Goal: Transaction & Acquisition: Purchase product/service

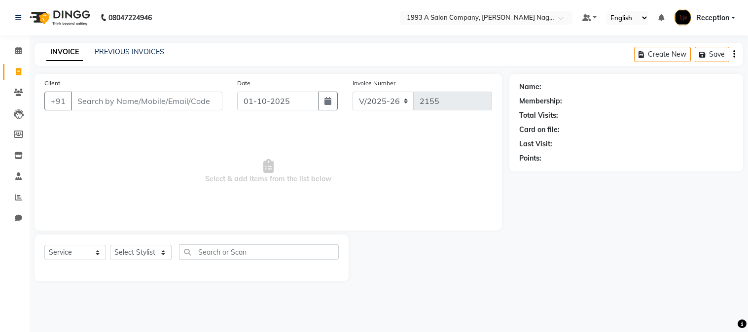
select select "144"
select select "service"
click at [85, 255] on select "Select Service Product Membership Package Voucher Prepaid Gift Card" at bounding box center [75, 252] width 62 height 15
click at [84, 255] on select "Select Service Product Membership Package Voucher Prepaid Gift Card" at bounding box center [75, 252] width 62 height 15
click at [243, 250] on input "text" at bounding box center [259, 252] width 160 height 15
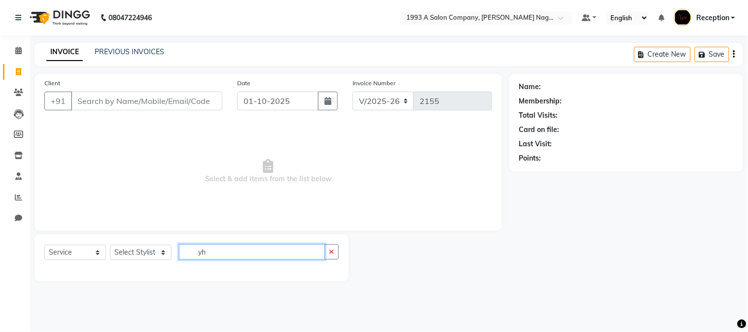
type input "y"
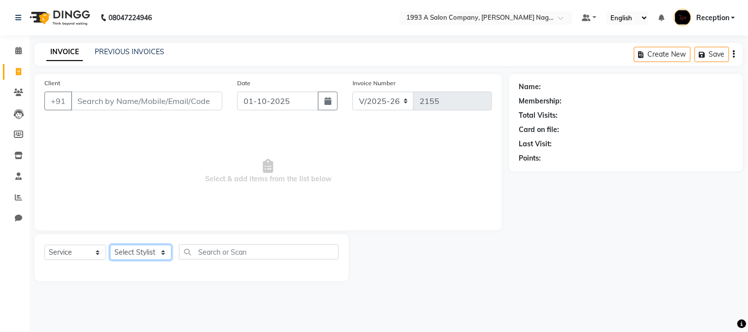
click at [155, 250] on select "Select Stylist [PERSON_NAME] Mane [PERSON_NAME] [PERSON_NAME] Reception [PERSON…" at bounding box center [141, 252] width 62 height 15
select select "48179"
click at [110, 246] on select "Select Stylist [PERSON_NAME] Mane [PERSON_NAME] [PERSON_NAME] Reception [PERSON…" at bounding box center [141, 252] width 62 height 15
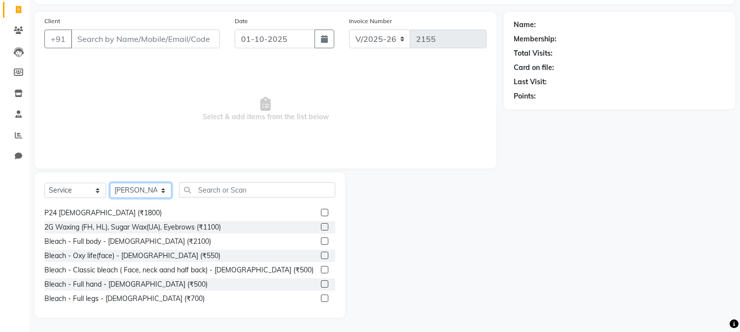
scroll to position [1041, 0]
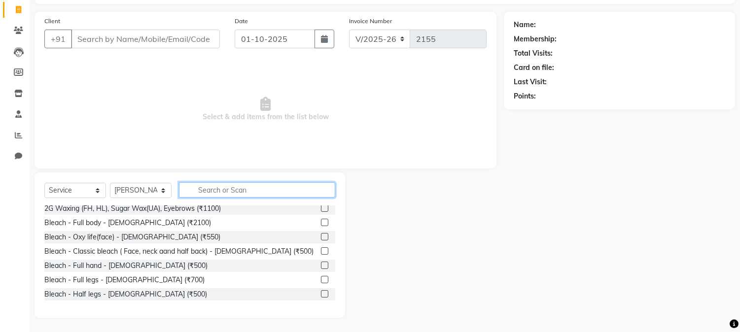
click at [222, 188] on input "text" at bounding box center [257, 189] width 156 height 15
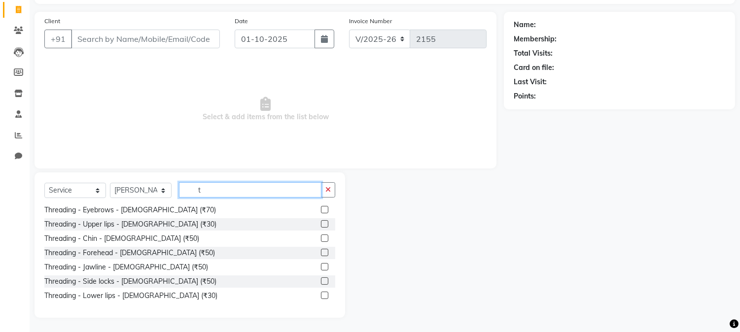
scroll to position [455, 0]
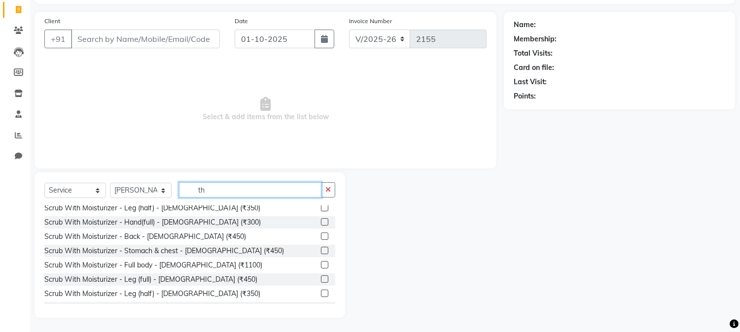
type input "t"
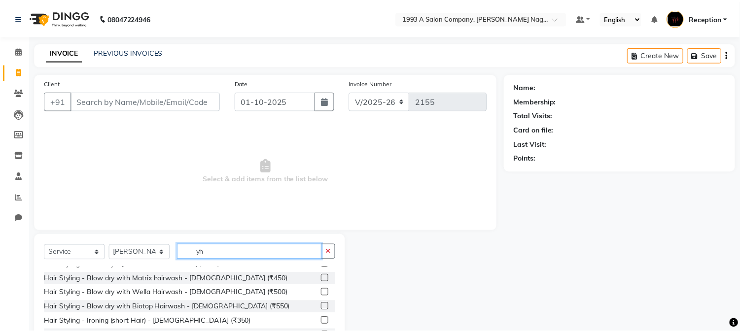
scroll to position [0, 0]
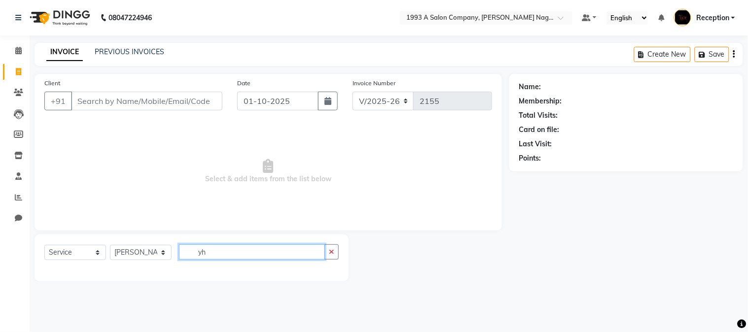
type input "y"
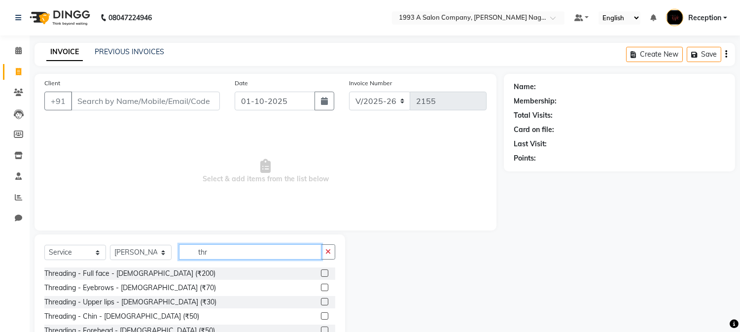
type input "thr"
click at [321, 274] on label at bounding box center [324, 273] width 7 height 7
click at [321, 274] on input "checkbox" at bounding box center [324, 274] width 6 height 6
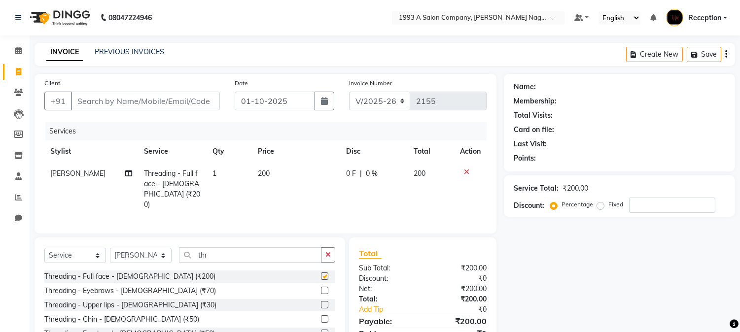
checkbox input "false"
click at [466, 172] on icon at bounding box center [466, 172] width 5 height 7
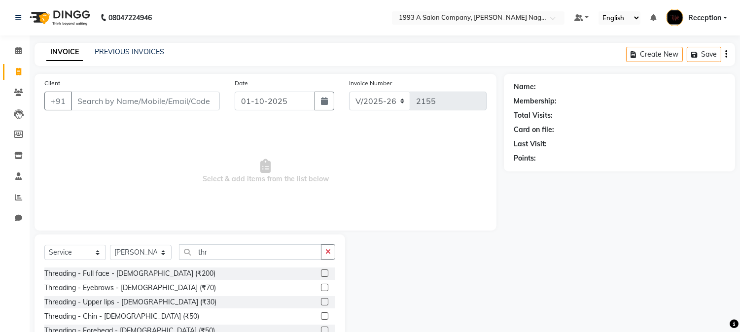
click at [321, 287] on label at bounding box center [324, 287] width 7 height 7
click at [321, 287] on input "checkbox" at bounding box center [324, 288] width 6 height 6
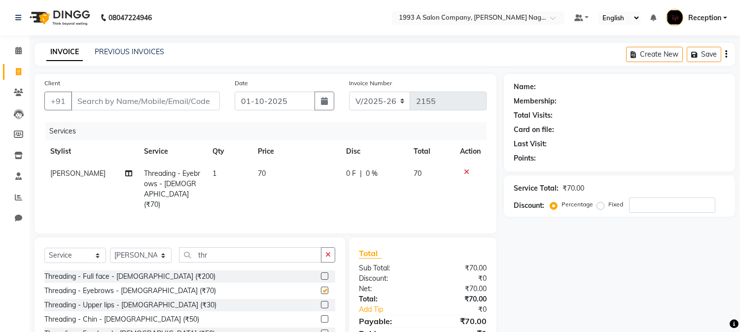
checkbox input "false"
click at [321, 303] on label at bounding box center [324, 304] width 7 height 7
click at [321, 303] on input "checkbox" at bounding box center [324, 305] width 6 height 6
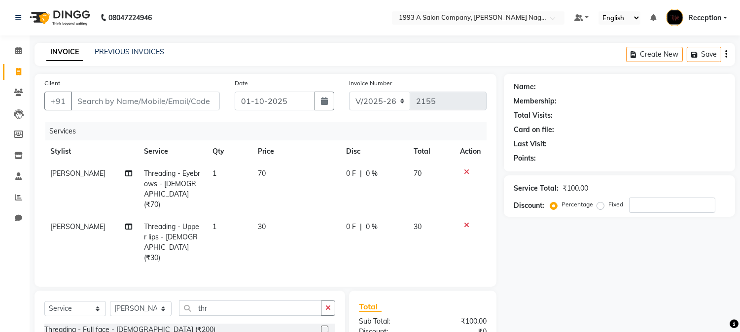
checkbox input "false"
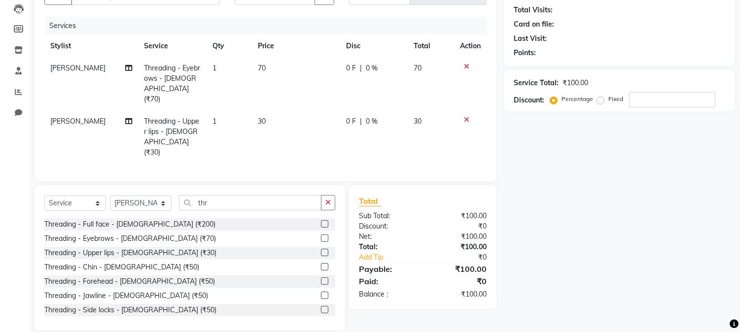
scroll to position [106, 0]
click at [321, 263] on label at bounding box center [324, 266] width 7 height 7
click at [321, 264] on input "checkbox" at bounding box center [324, 267] width 6 height 6
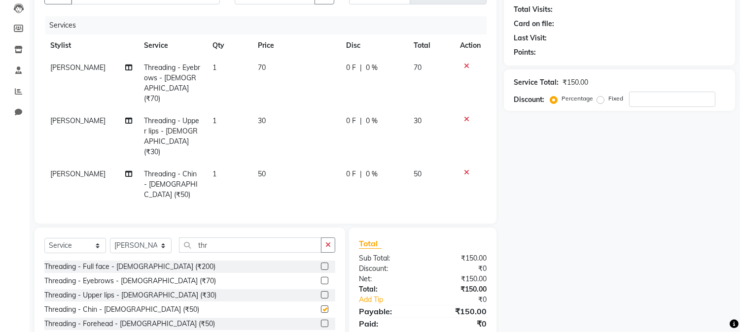
checkbox input "false"
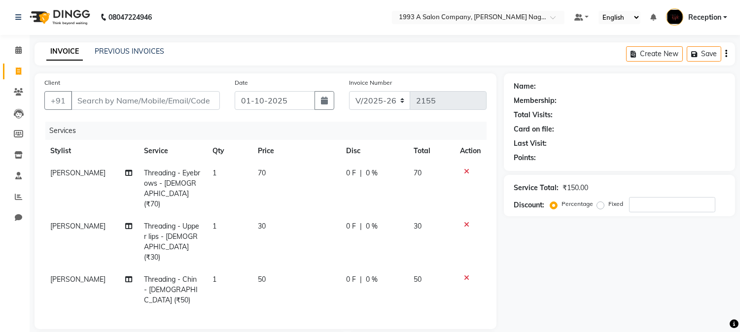
scroll to position [0, 0]
click at [152, 99] on input "Client" at bounding box center [145, 101] width 149 height 19
type input "8"
type input "0"
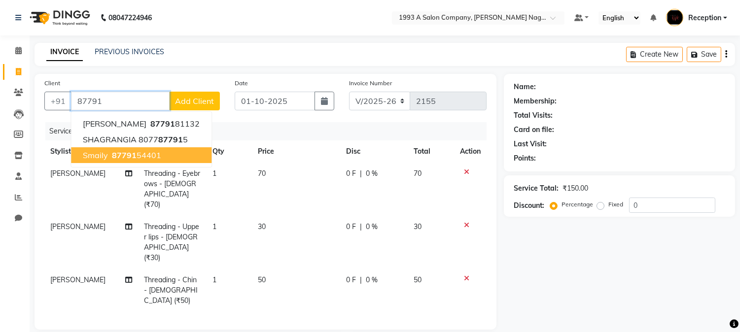
click at [140, 152] on ngb-highlight "87791 54401" at bounding box center [135, 155] width 51 height 10
type input "8779154401"
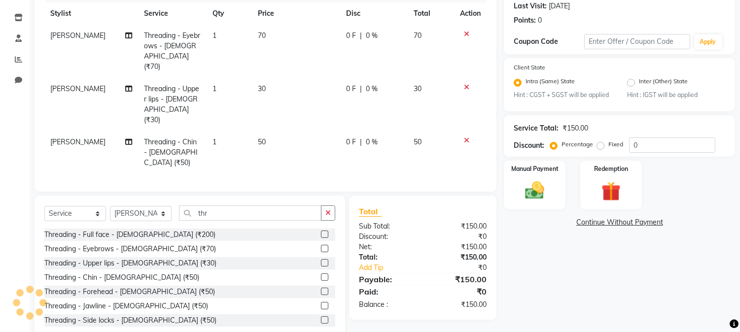
scroll to position [139, 0]
click at [540, 191] on img at bounding box center [535, 190] width 33 height 23
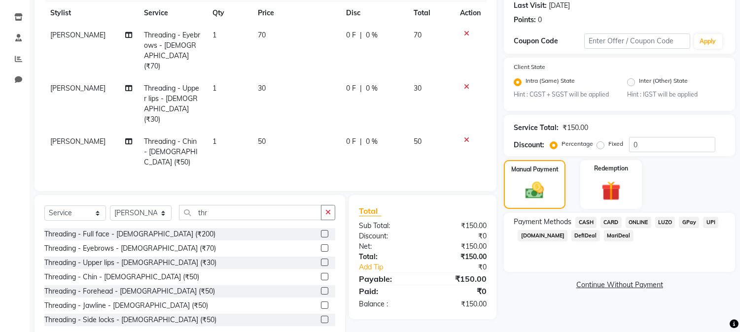
click at [642, 220] on span "ONLINE" at bounding box center [639, 222] width 26 height 11
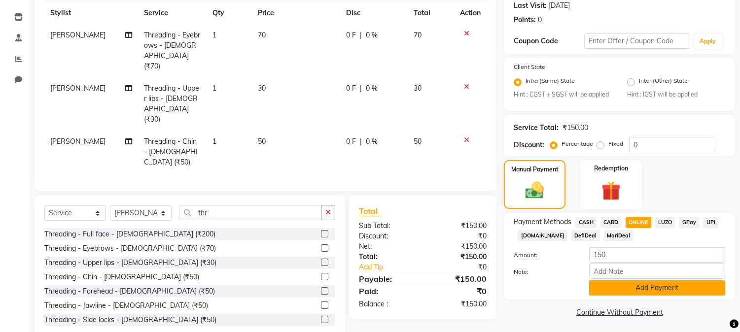
click at [624, 289] on button "Add Payment" at bounding box center [657, 288] width 136 height 15
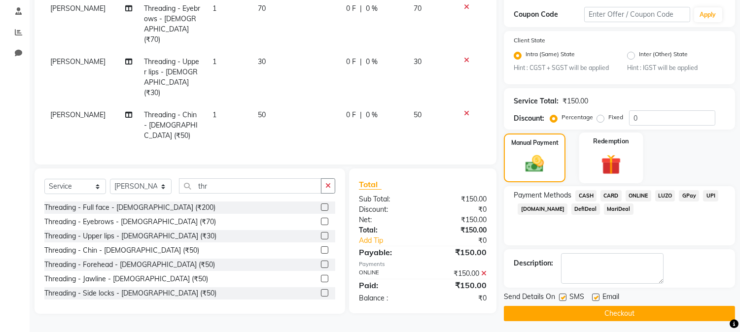
scroll to position [169, 0]
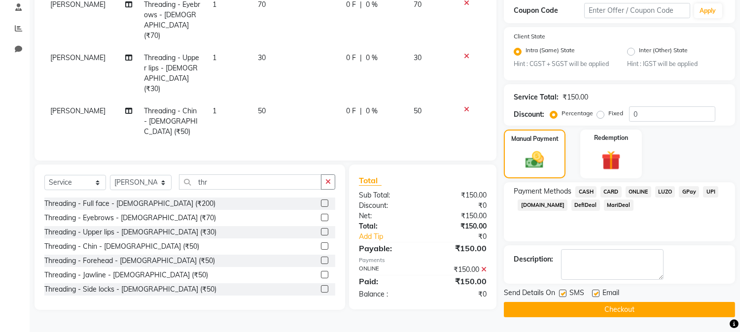
click at [613, 310] on button "Checkout" at bounding box center [619, 309] width 231 height 15
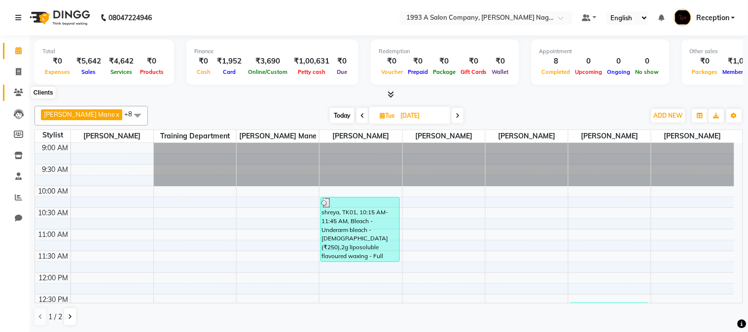
click at [14, 89] on icon at bounding box center [18, 92] width 9 height 7
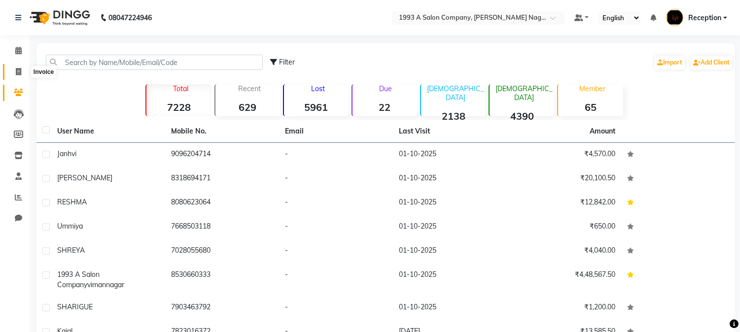
click at [16, 70] on icon at bounding box center [18, 71] width 5 height 7
select select "144"
select select "service"
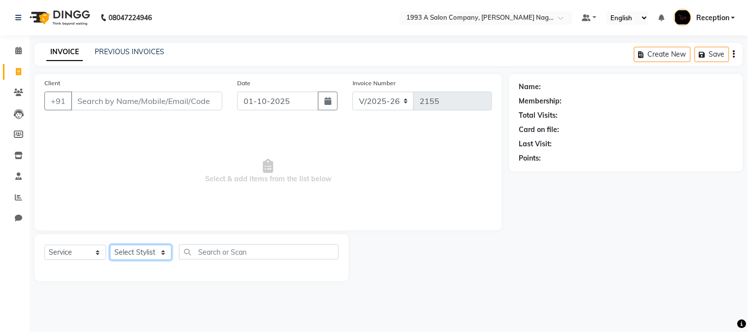
click at [118, 250] on select "Select Stylist [PERSON_NAME] Mane [PERSON_NAME] [PERSON_NAME] Reception [PERSON…" at bounding box center [141, 252] width 62 height 15
select select "86362"
click at [110, 246] on select "Select Stylist [PERSON_NAME] Mane [PERSON_NAME] [PERSON_NAME] Reception [PERSON…" at bounding box center [141, 252] width 62 height 15
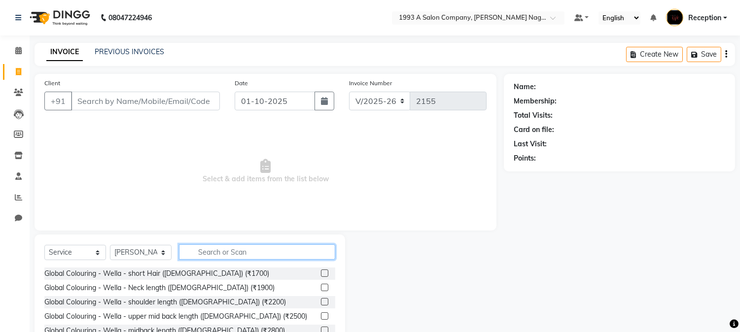
click at [254, 251] on input "text" at bounding box center [257, 252] width 156 height 15
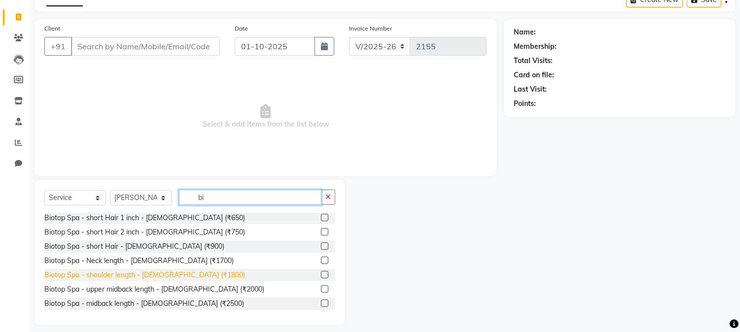
scroll to position [175, 0]
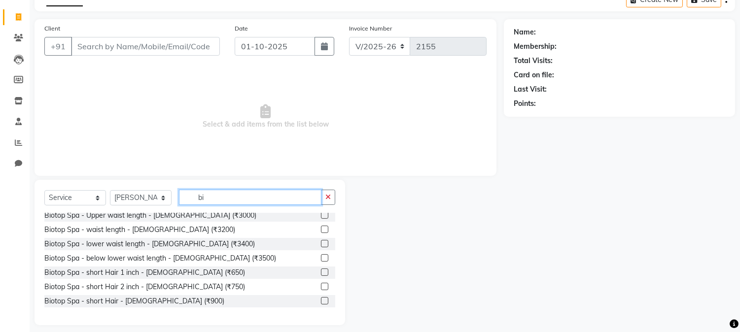
type input "b"
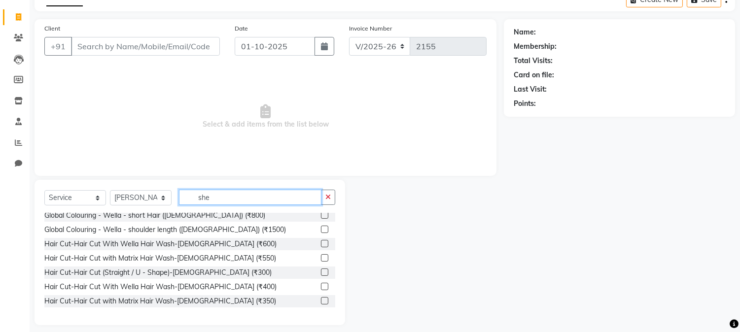
scroll to position [0, 0]
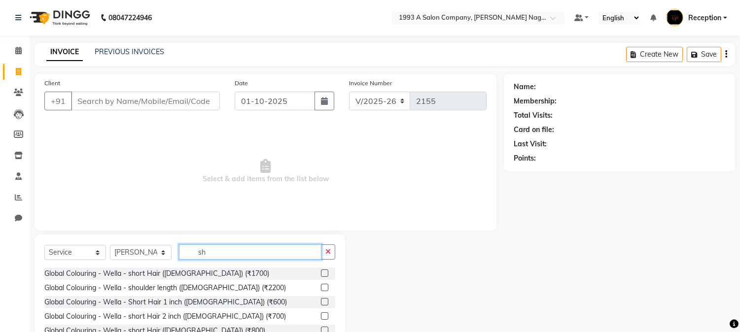
type input "s"
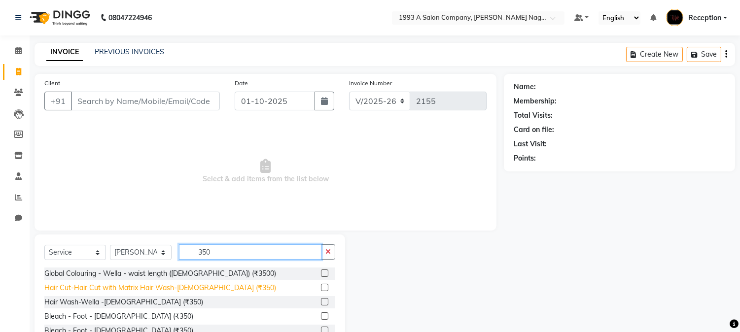
scroll to position [55, 0]
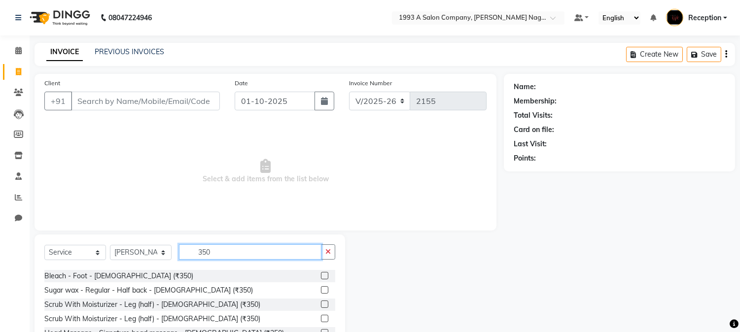
type input "350"
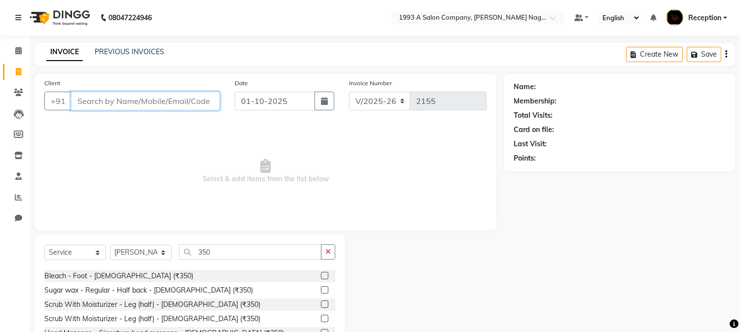
click at [151, 101] on input "Client" at bounding box center [145, 101] width 149 height 19
type input "7972175936"
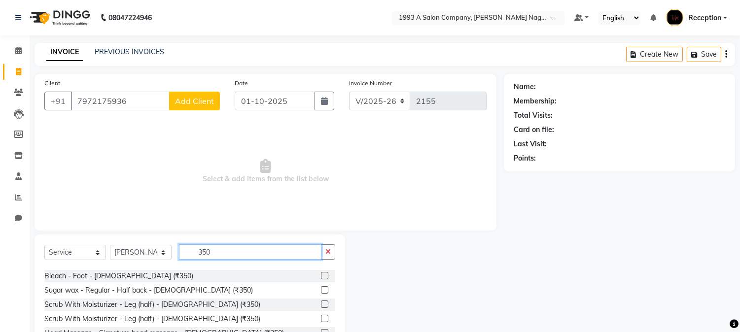
click at [234, 253] on input "350" at bounding box center [250, 252] width 143 height 15
type input "3"
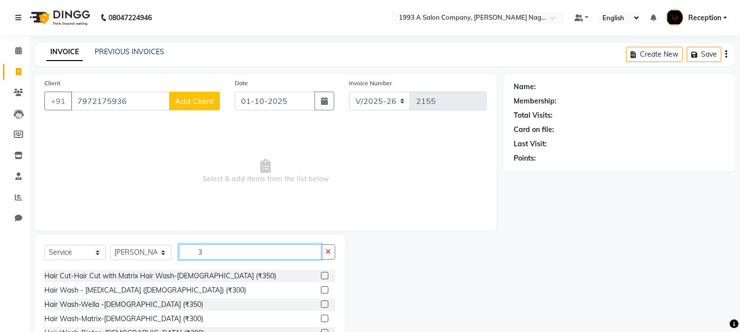
scroll to position [240, 0]
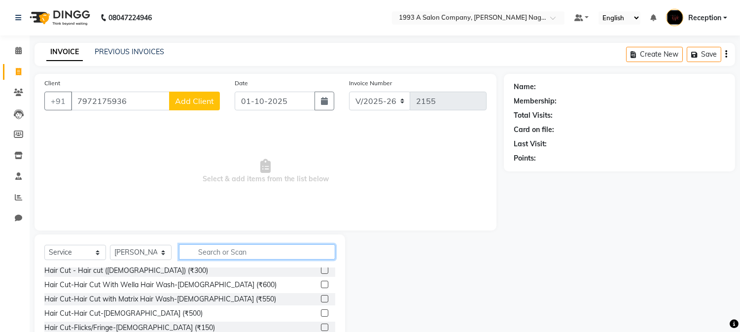
click at [292, 252] on input "text" at bounding box center [257, 252] width 156 height 15
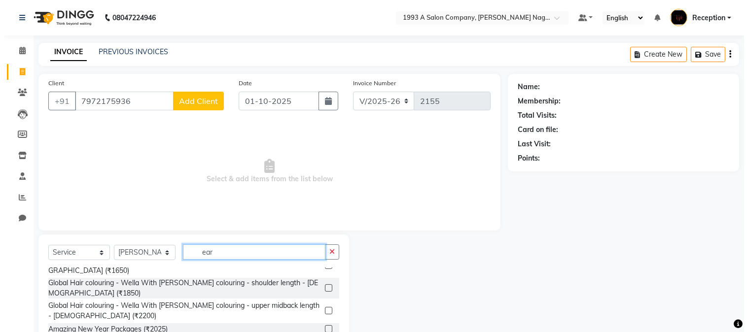
scroll to position [215, 0]
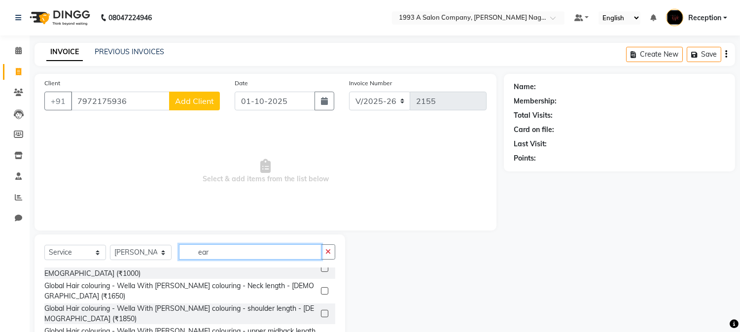
click at [284, 254] on input "ear" at bounding box center [250, 252] width 143 height 15
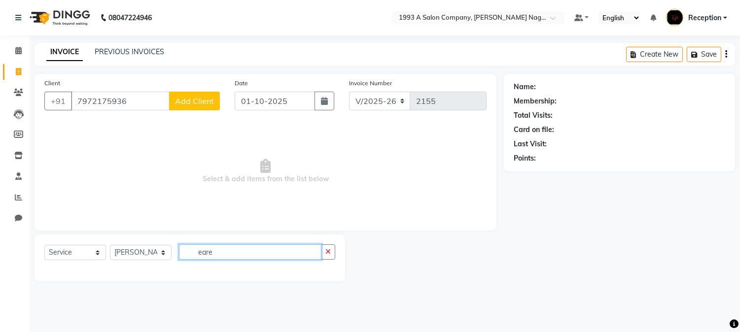
scroll to position [0, 0]
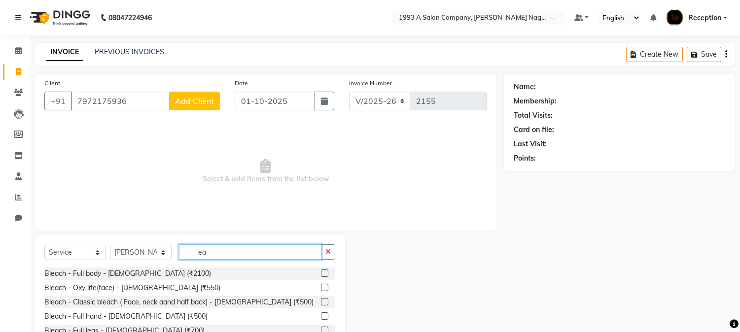
type input "e"
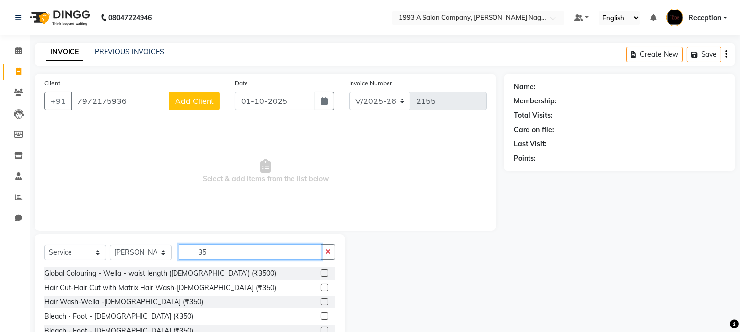
type input "350"
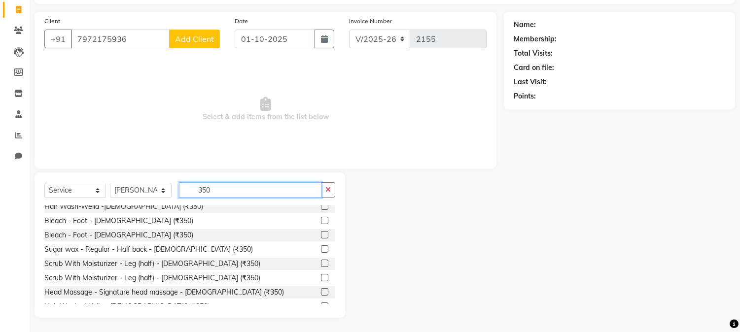
scroll to position [109, 0]
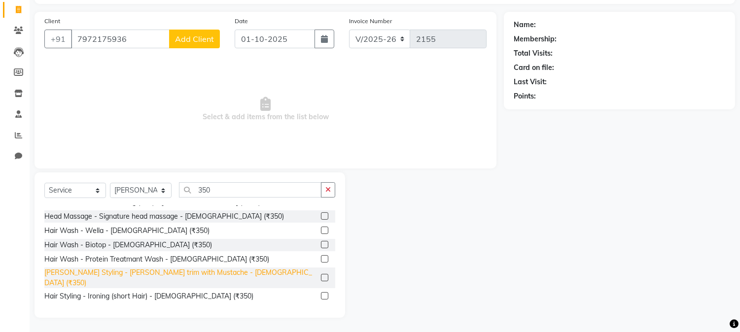
click at [187, 274] on div "[PERSON_NAME] Styling - [PERSON_NAME] trim with Mustache - [DEMOGRAPHIC_DATA] (…" at bounding box center [180, 278] width 273 height 21
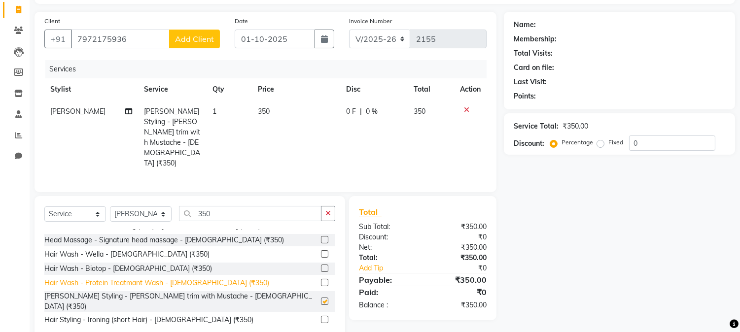
checkbox input "false"
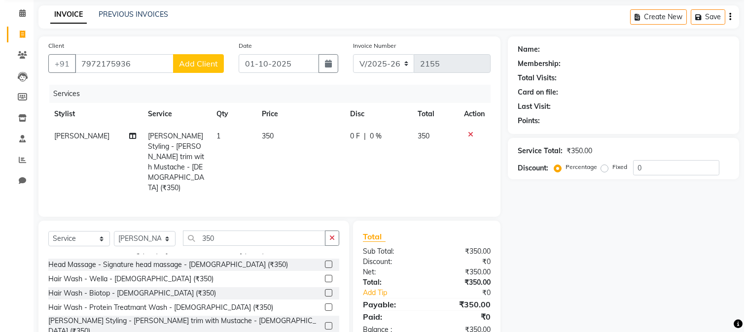
scroll to position [0, 0]
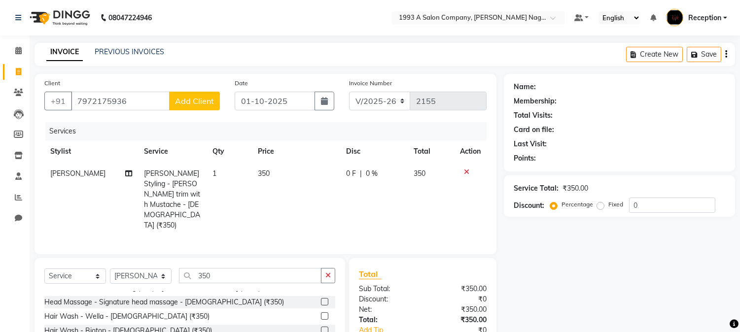
click at [198, 102] on span "Add Client" at bounding box center [194, 101] width 39 height 10
select select "22"
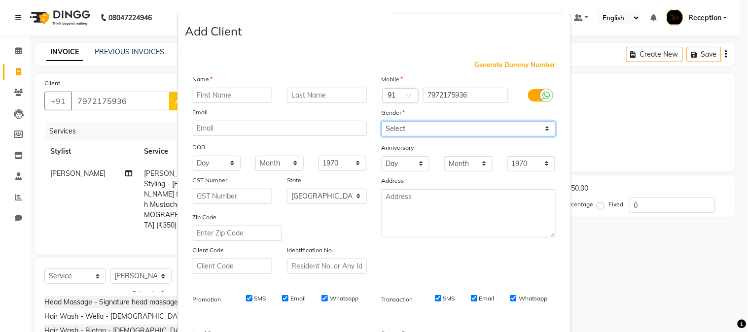
click at [424, 132] on select "Select [DEMOGRAPHIC_DATA] [DEMOGRAPHIC_DATA] Other Prefer Not To Say" at bounding box center [469, 128] width 174 height 15
select select "[DEMOGRAPHIC_DATA]"
click at [382, 121] on select "Select [DEMOGRAPHIC_DATA] [DEMOGRAPHIC_DATA] Other Prefer Not To Say" at bounding box center [469, 128] width 174 height 15
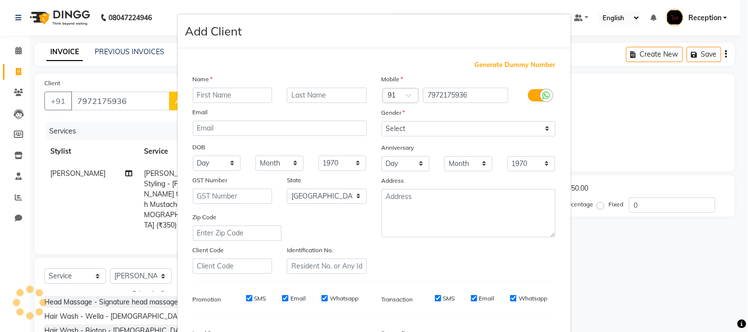
click at [136, 110] on ngb-modal-window "Add Client Generate Dummy Number Name Email DOB Day 01 02 03 04 05 06 07 08 09 …" at bounding box center [374, 166] width 748 height 332
click at [136, 115] on ngb-modal-window "Add Client Generate Dummy Number Name Email DOB Day 01 02 03 04 05 06 07 08 09 …" at bounding box center [374, 166] width 748 height 332
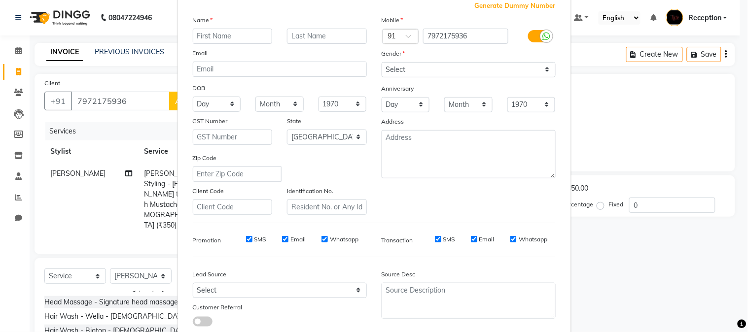
scroll to position [123, 0]
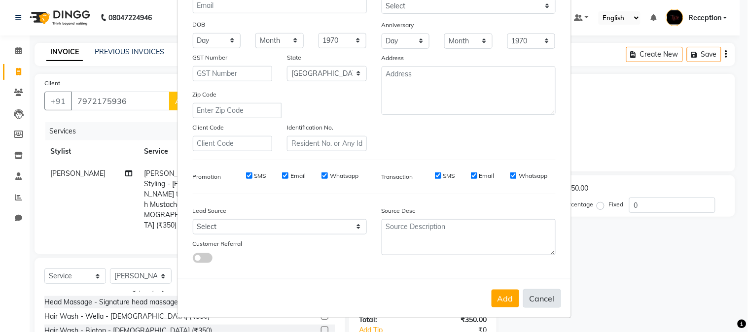
click at [541, 302] on button "Cancel" at bounding box center [542, 298] width 38 height 19
select select
select select "null"
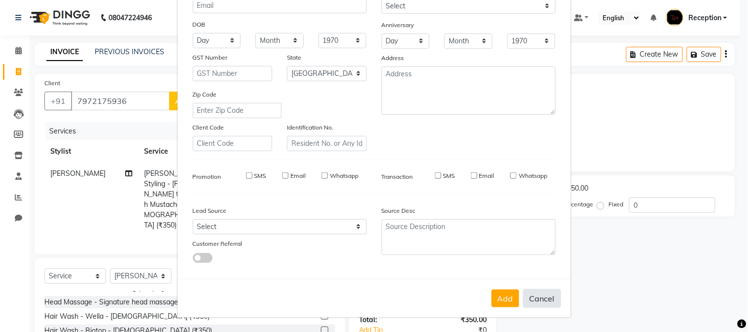
select select
checkbox input "false"
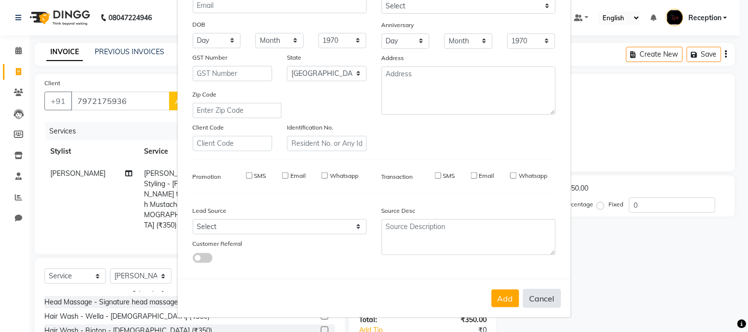
checkbox input "false"
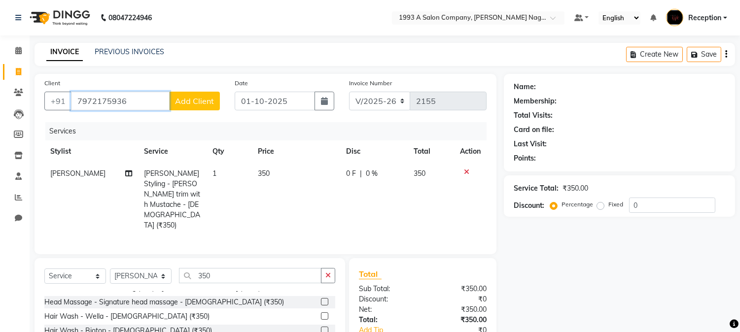
click at [141, 99] on input "7972175936" at bounding box center [120, 101] width 99 height 19
click at [202, 104] on span "Add Client" at bounding box center [194, 101] width 39 height 10
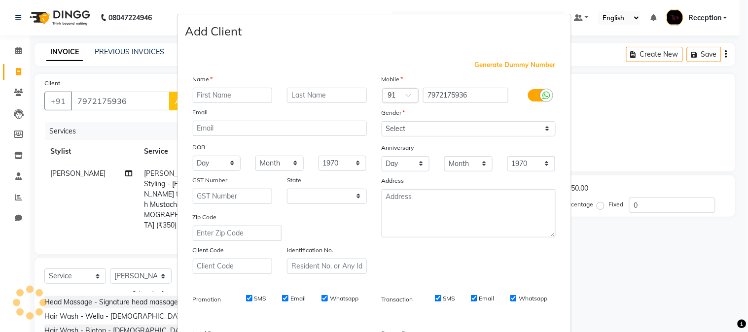
select select "22"
type input "anoop"
click at [320, 95] on input "text" at bounding box center [327, 95] width 80 height 15
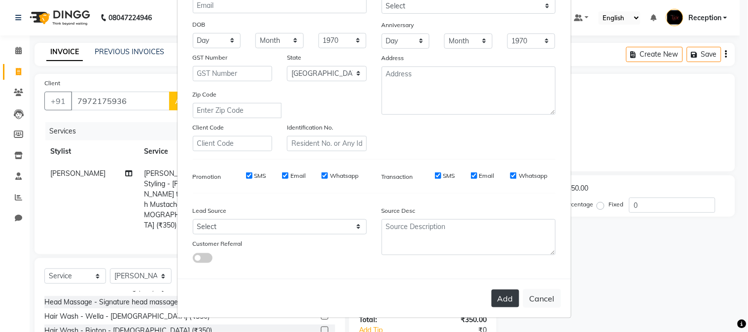
type input "[PERSON_NAME]"
click at [505, 298] on button "Add" at bounding box center [506, 299] width 28 height 18
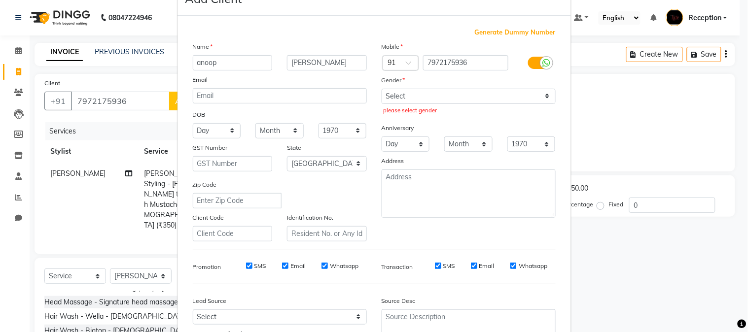
scroll to position [13, 0]
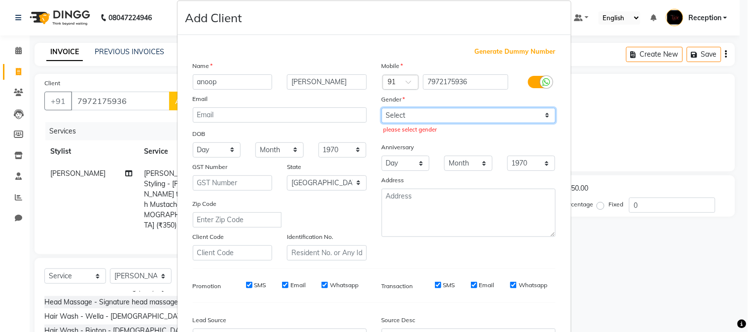
click at [432, 113] on select "Select [DEMOGRAPHIC_DATA] [DEMOGRAPHIC_DATA] Other Prefer Not To Say" at bounding box center [469, 115] width 174 height 15
select select "[DEMOGRAPHIC_DATA]"
click at [382, 108] on select "Select [DEMOGRAPHIC_DATA] [DEMOGRAPHIC_DATA] Other Prefer Not To Say" at bounding box center [469, 115] width 174 height 15
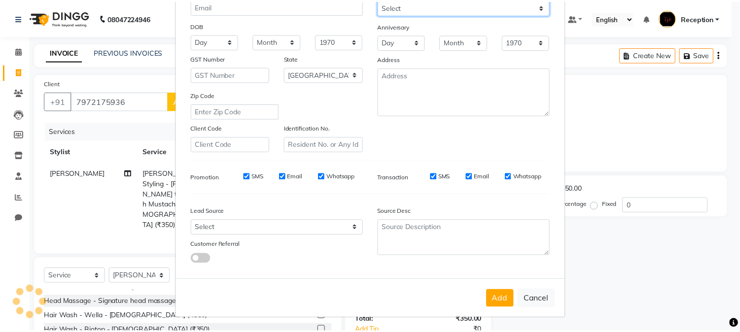
scroll to position [123, 0]
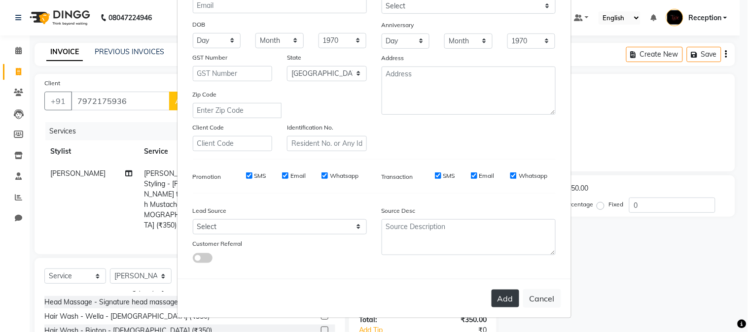
click at [499, 297] on button "Add" at bounding box center [506, 299] width 28 height 18
select select
select select "null"
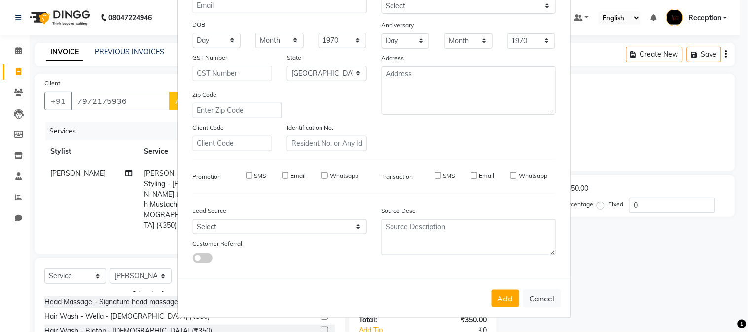
select select
checkbox input "false"
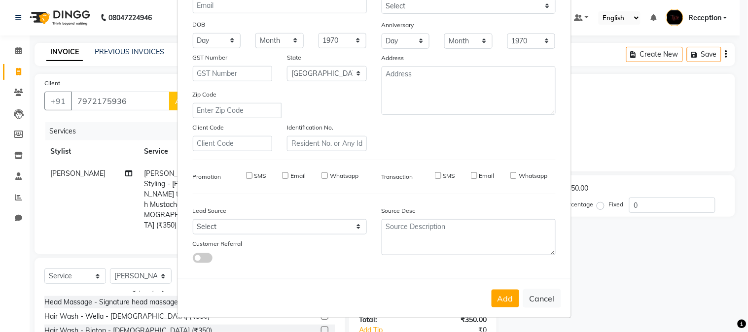
checkbox input "false"
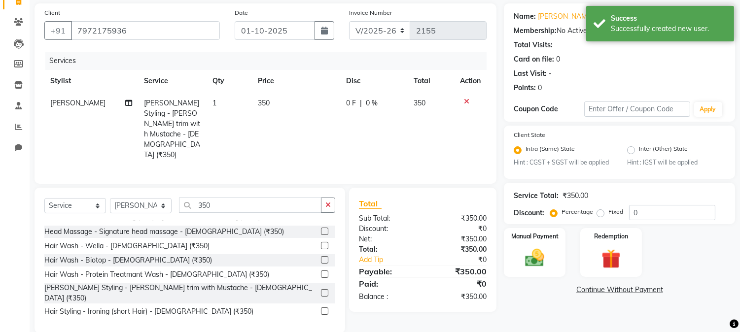
scroll to position [74, 0]
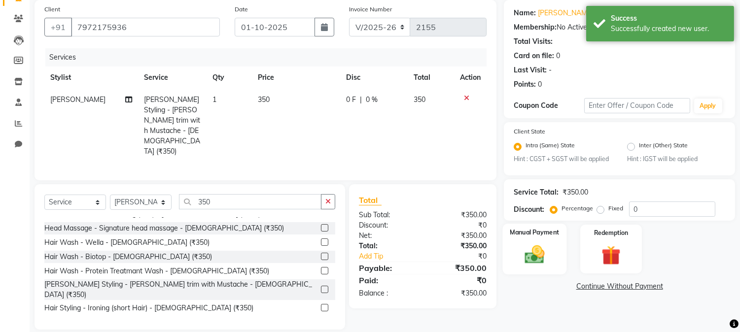
click at [532, 252] on img at bounding box center [535, 255] width 33 height 23
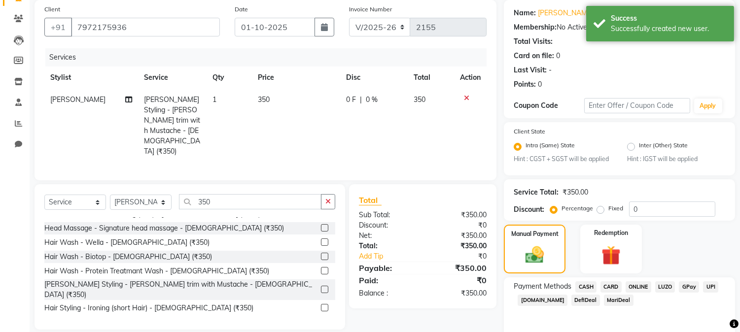
click at [585, 288] on span "CASH" at bounding box center [585, 287] width 21 height 11
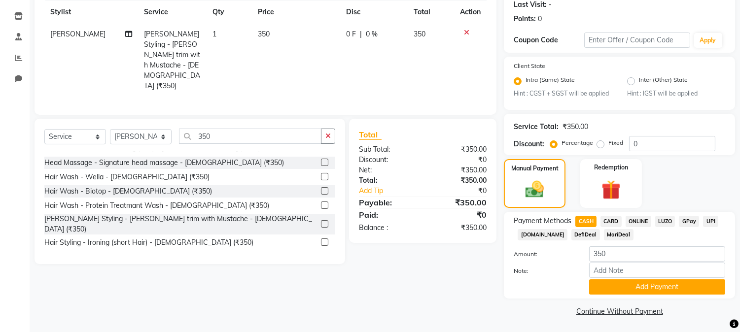
scroll to position [141, 0]
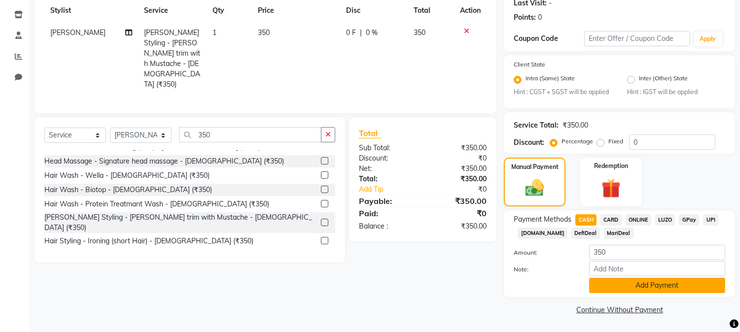
click at [647, 287] on button "Add Payment" at bounding box center [657, 285] width 136 height 15
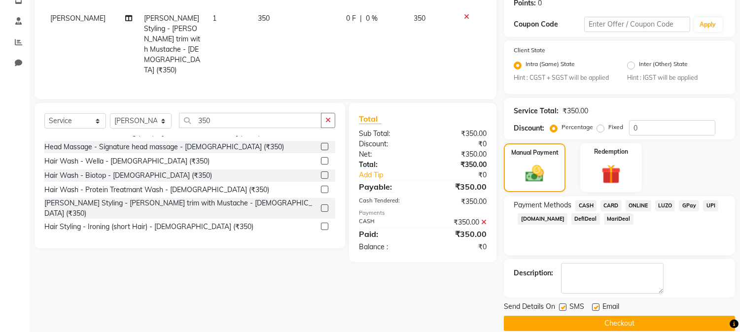
scroll to position [169, 0]
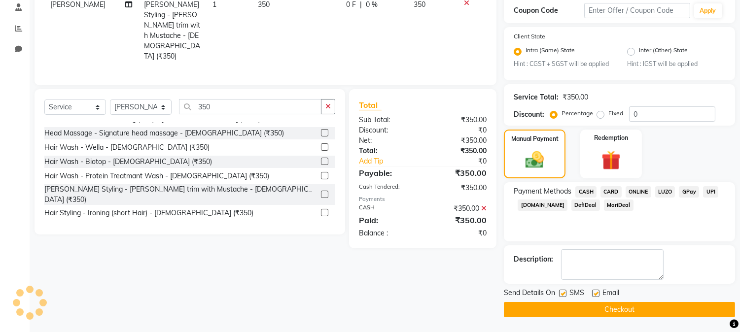
click at [624, 313] on button "Checkout" at bounding box center [619, 309] width 231 height 15
